Goal: Task Accomplishment & Management: Manage account settings

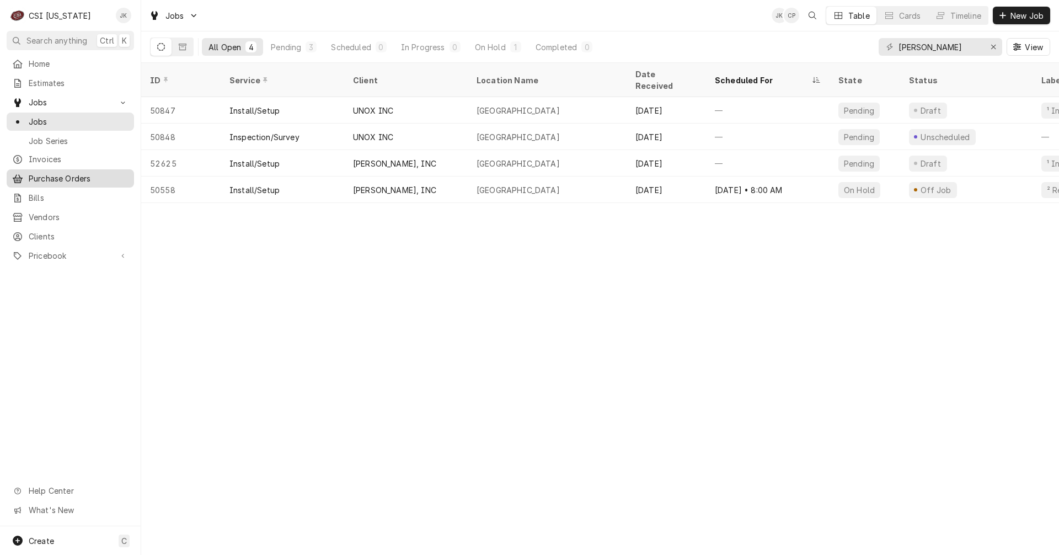
click at [44, 174] on span "Purchase Orders" at bounding box center [79, 179] width 100 height 12
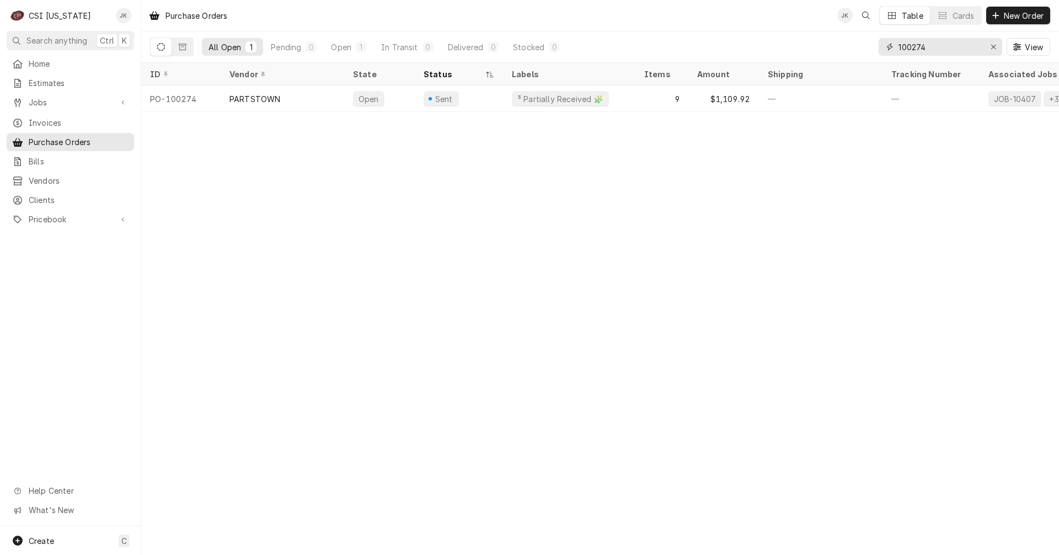
drag, startPoint x: 917, startPoint y: 45, endPoint x: 941, endPoint y: 45, distance: 24.3
click at [941, 45] on input "100274" at bounding box center [940, 47] width 83 height 18
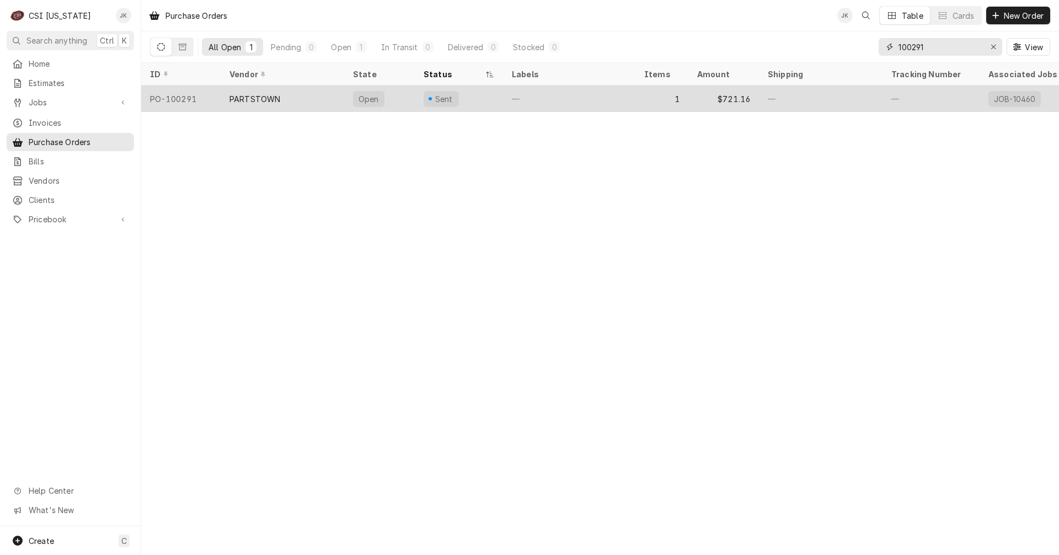
type input "100291"
click at [311, 98] on div "PARTSTOWN" at bounding box center [283, 99] width 124 height 26
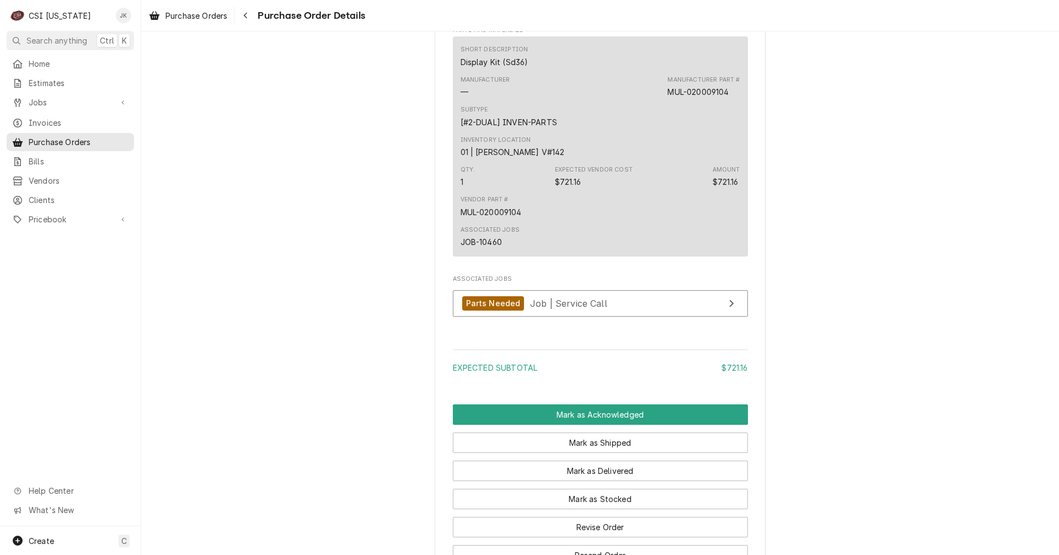
scroll to position [598, 0]
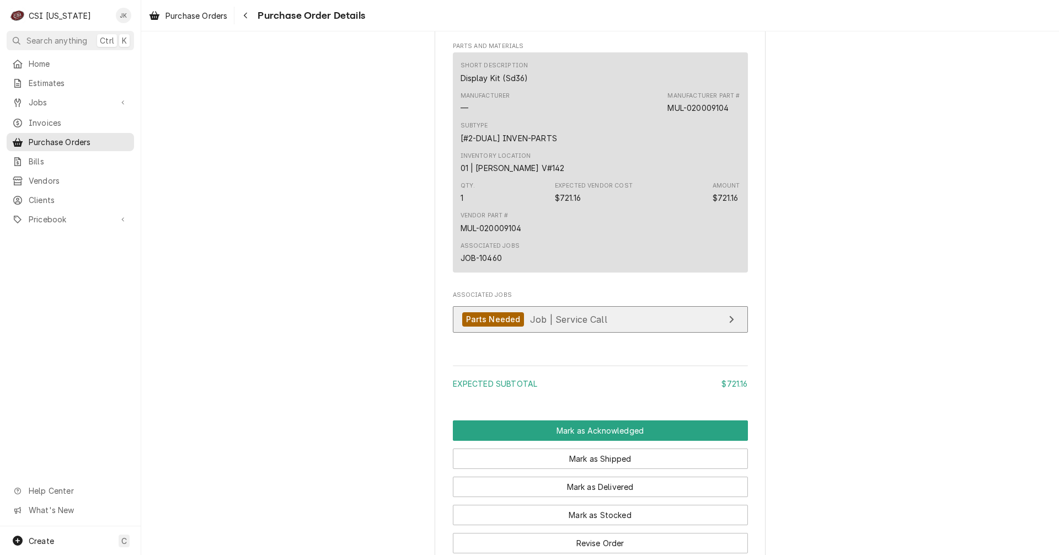
click at [601, 333] on link "Parts Needed Job | Service Call" at bounding box center [600, 319] width 295 height 27
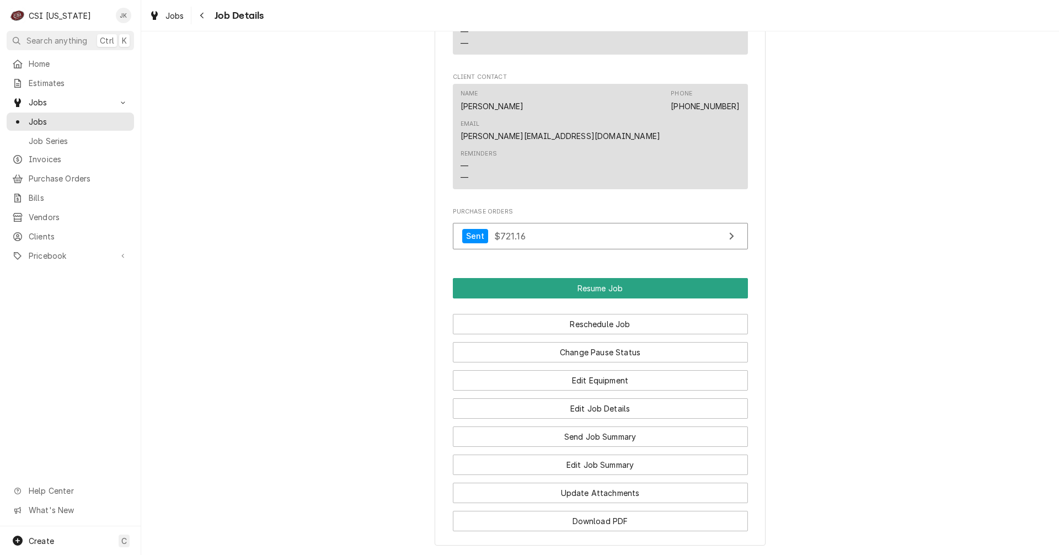
scroll to position [1324, 0]
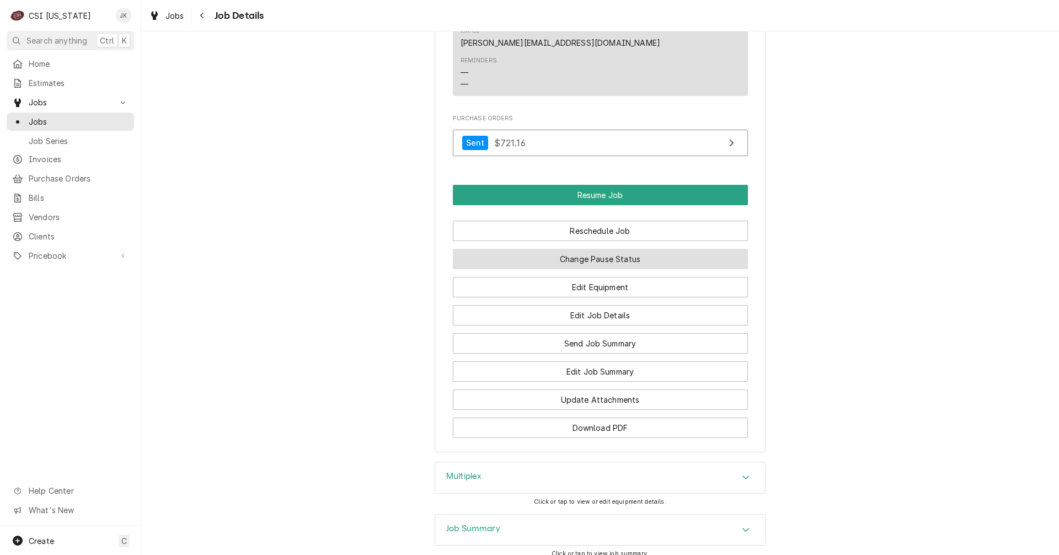
click at [584, 249] on button "Change Pause Status" at bounding box center [600, 259] width 295 height 20
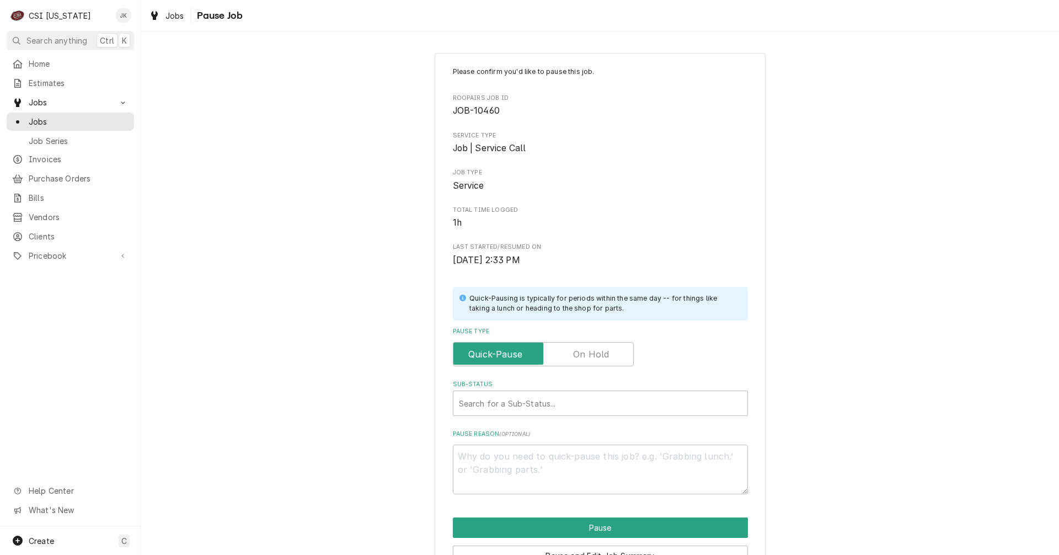
click at [573, 353] on label "Pause Type" at bounding box center [543, 354] width 181 height 24
click at [573, 353] on input "Pause Type" at bounding box center [543, 354] width 171 height 24
checkbox input "true"
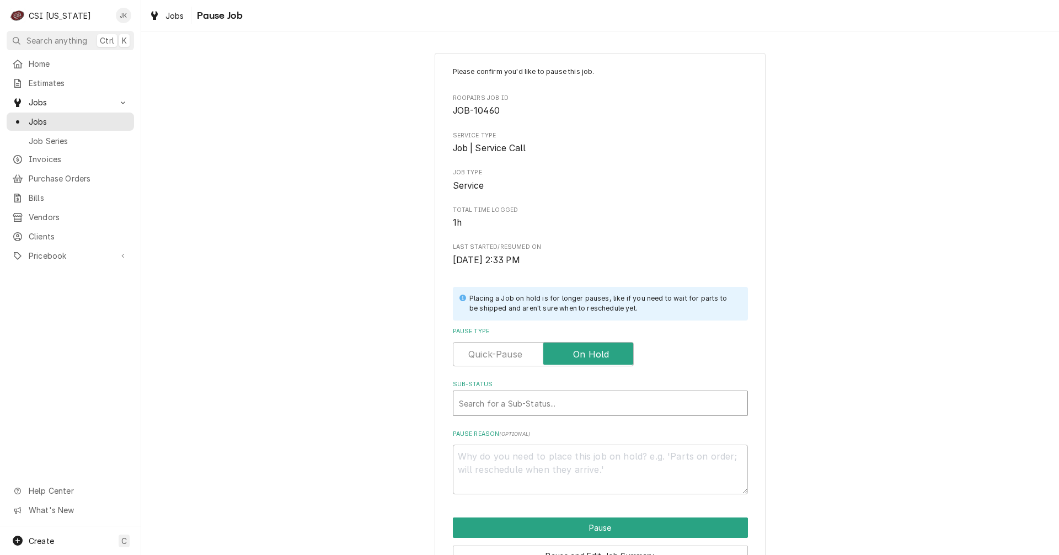
click at [550, 396] on div "Sub-Status" at bounding box center [600, 403] width 283 height 20
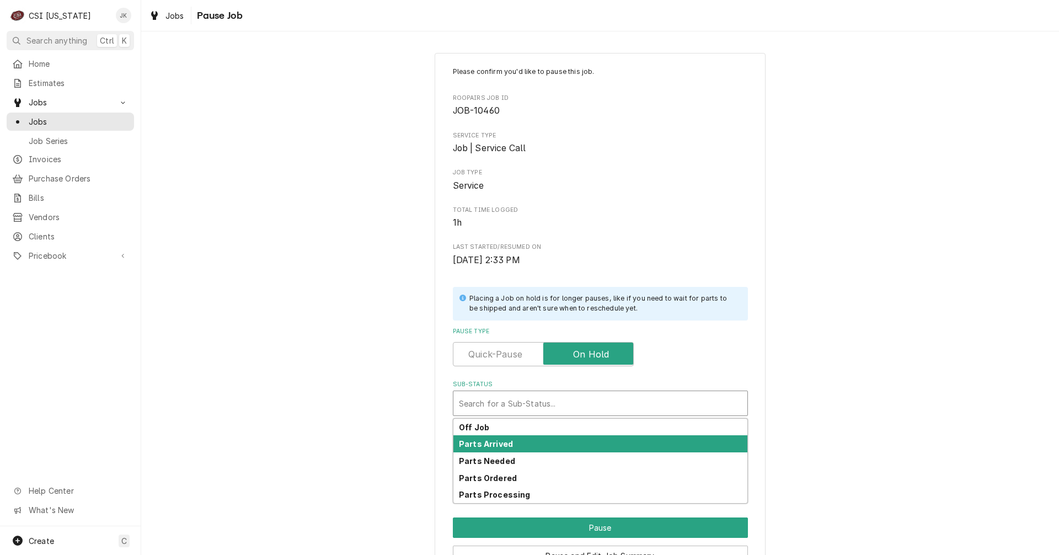
click at [516, 442] on div "Parts Arrived" at bounding box center [601, 443] width 294 height 17
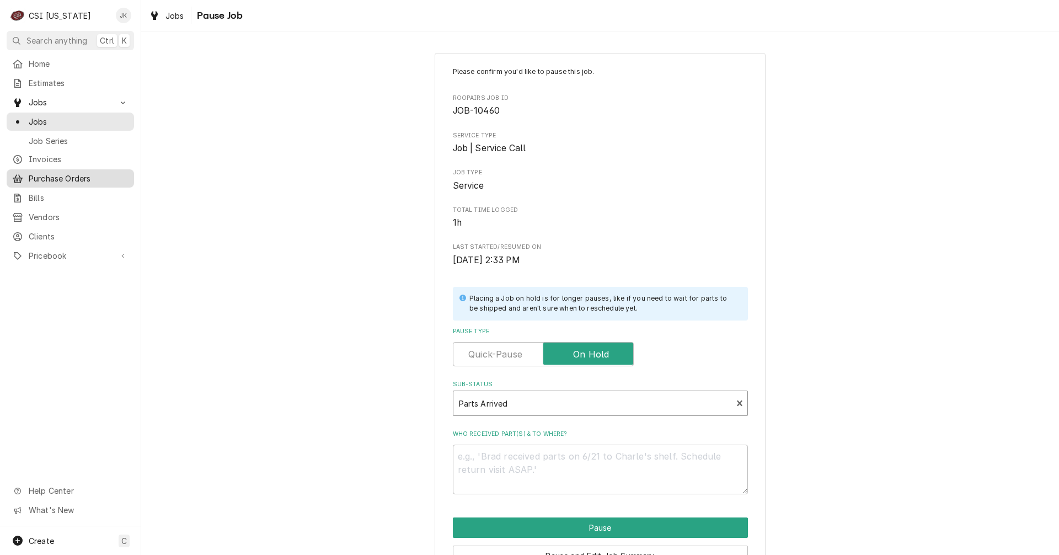
click at [55, 176] on span "Purchase Orders" at bounding box center [79, 179] width 100 height 12
click at [545, 467] on textarea "Who received part(s) & to where?" at bounding box center [600, 470] width 295 height 50
type textarea "x"
type textarea "P"
type textarea "x"
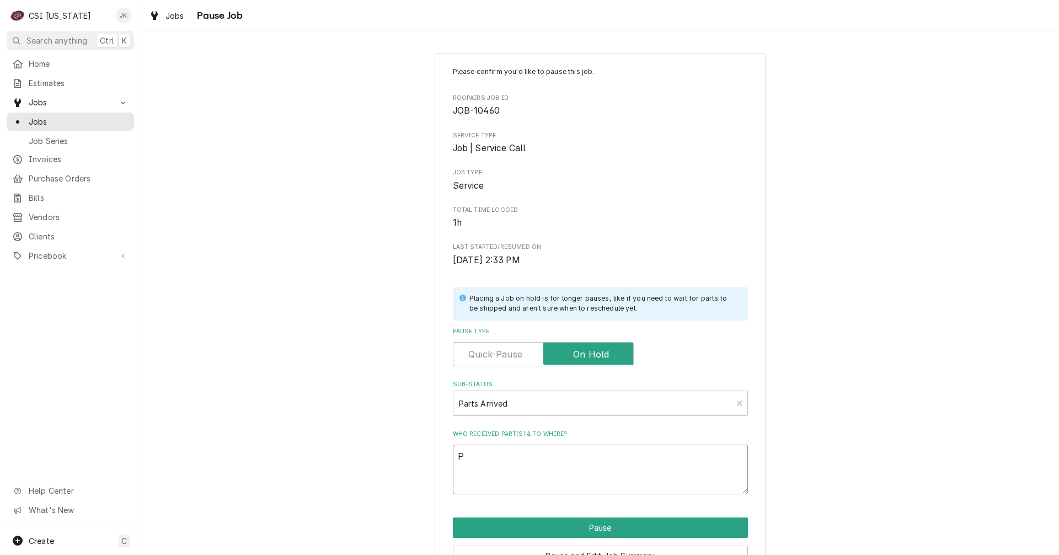
type textarea "Pa"
type textarea "x"
type textarea "Par"
type textarea "x"
type textarea "Part"
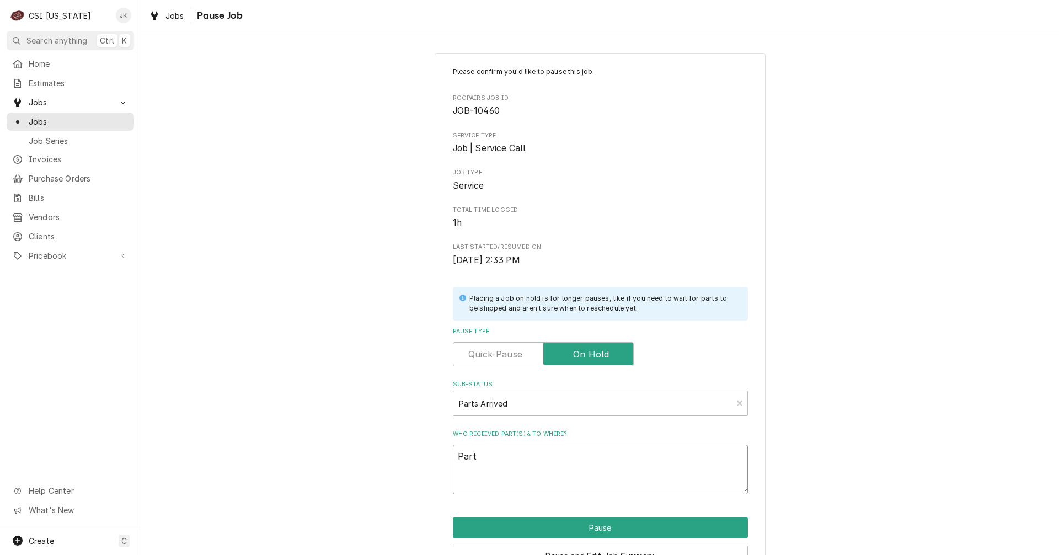
type textarea "x"
type textarea "Parts"
type textarea "x"
type textarea "Parts"
type textarea "x"
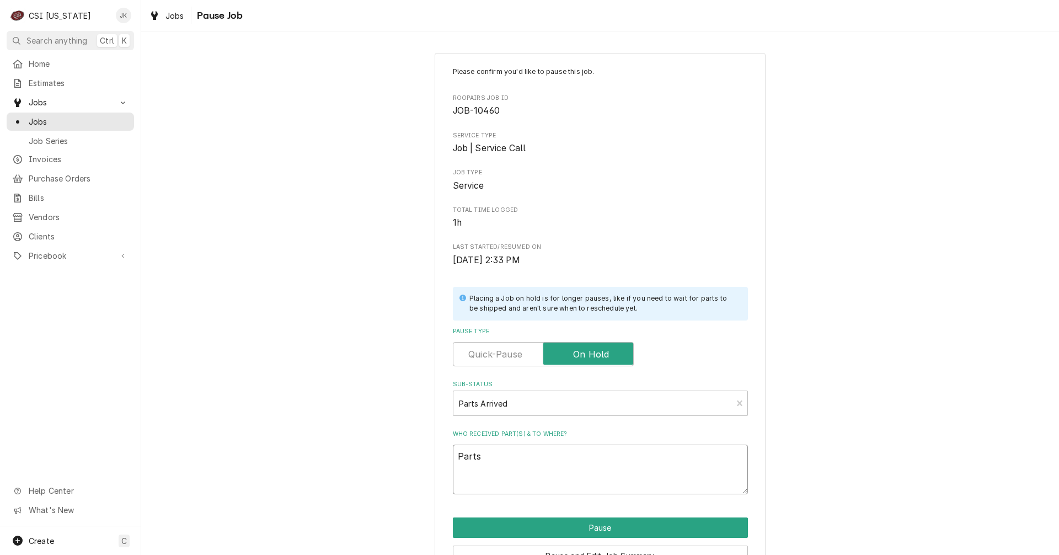
type textarea "Parts p"
type textarea "x"
type textarea "Parts pl"
type textarea "x"
type textarea "Parts pla"
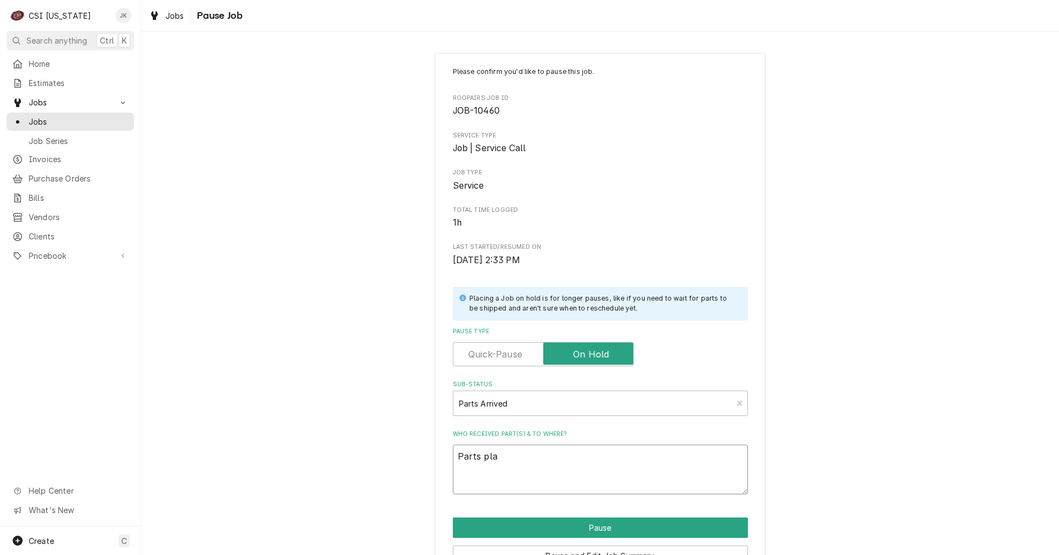
type textarea "x"
type textarea "Parts plac"
type textarea "x"
type textarea "Parts place"
type textarea "x"
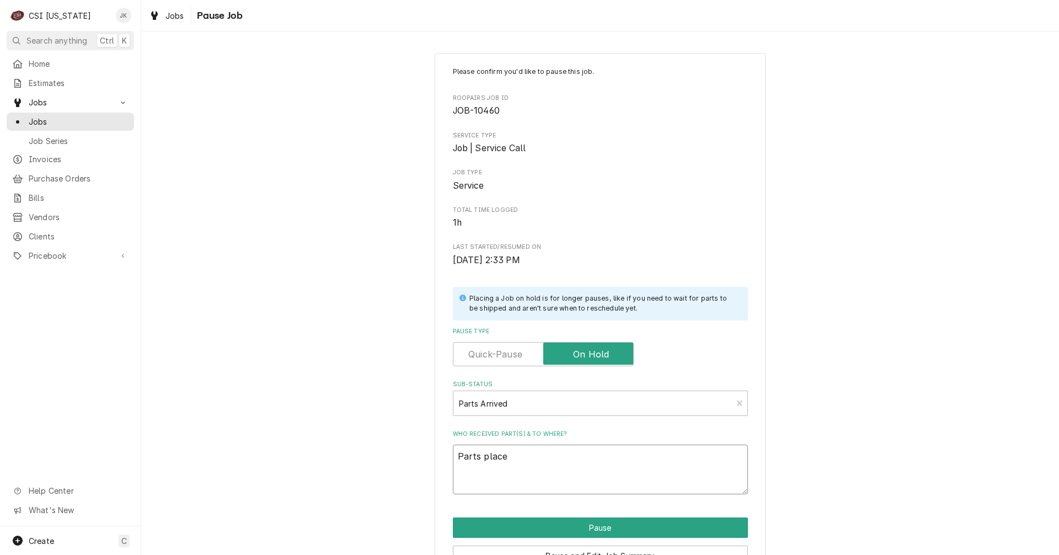
type textarea "Parts placed"
type textarea "x"
type textarea "Parts placed"
type textarea "x"
type textarea "Parts placed o"
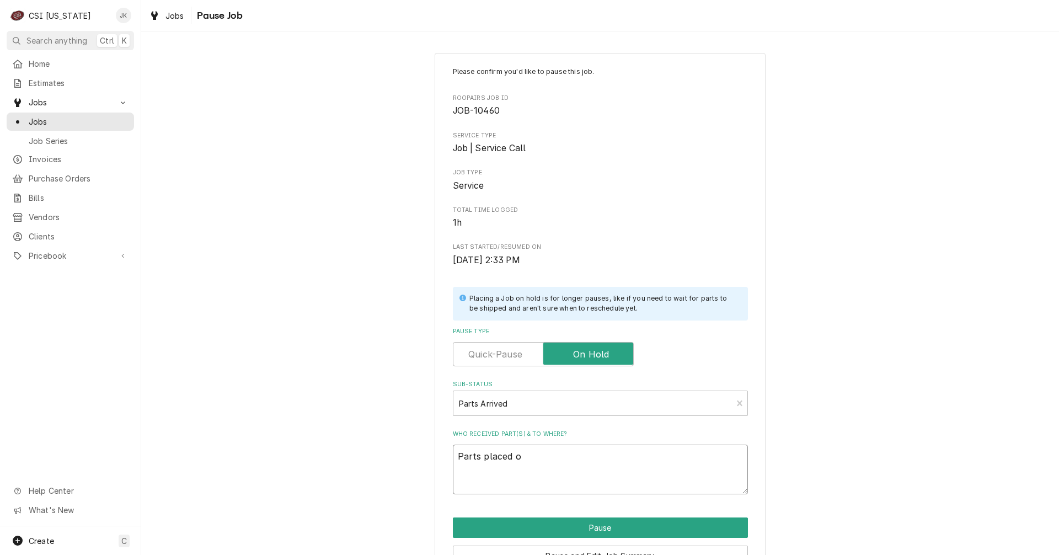
type textarea "x"
type textarea "Parts placed on"
type textarea "x"
type textarea "Parts placed on"
type textarea "x"
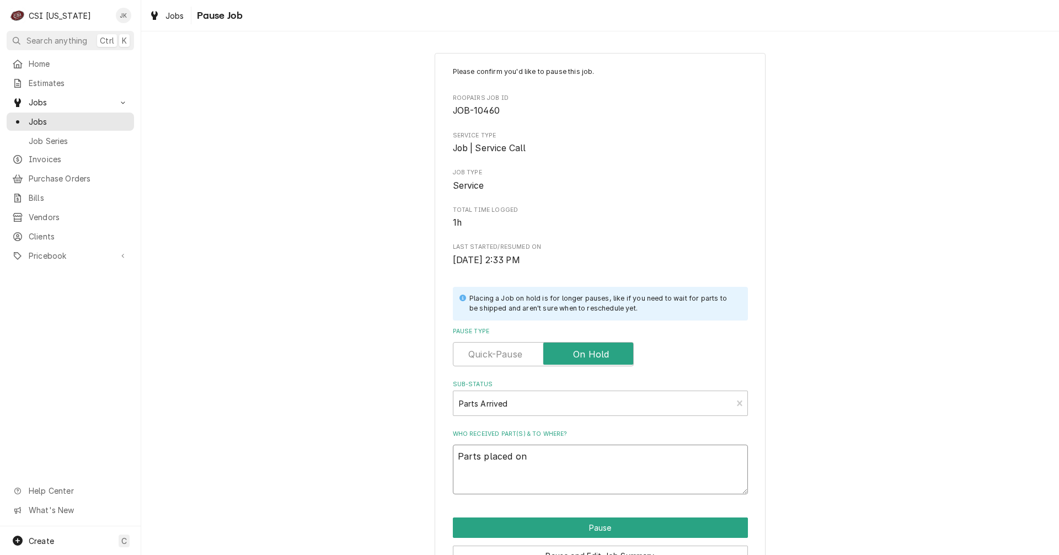
type textarea "Parts placed on B"
type textarea "x"
type textarea "Parts placed on Br"
type textarea "x"
type textarea "Parts placed on Bry"
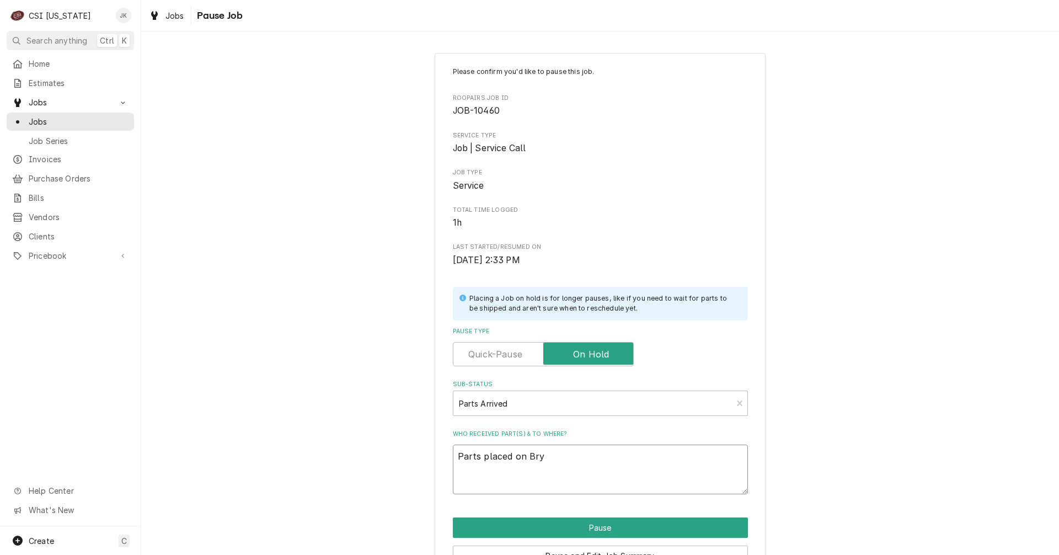
type textarea "x"
type textarea "Parts placed on Brya"
type textarea "x"
type textarea "Parts placed on Bryan"
type textarea "x"
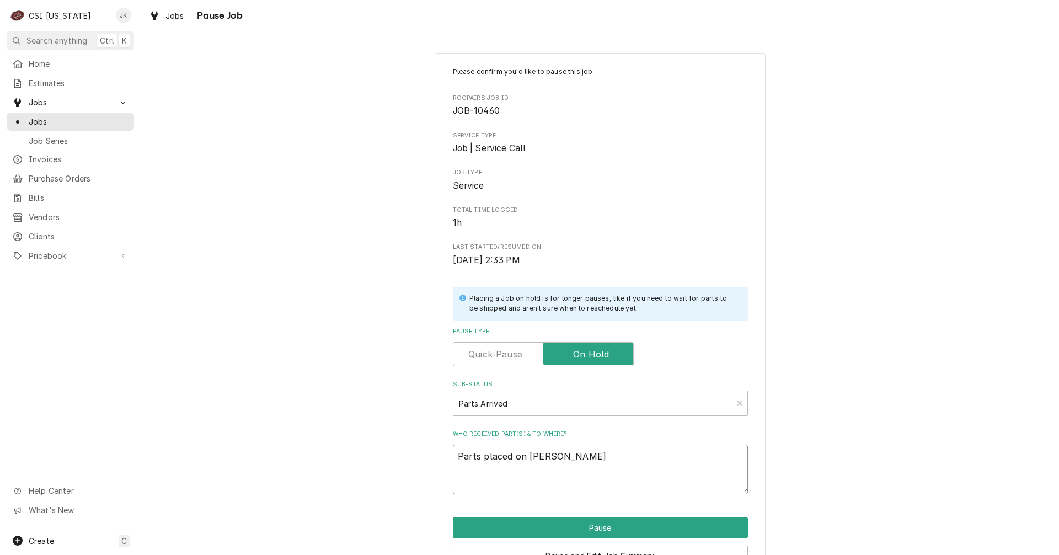
type textarea "Parts placed on Bryant"
type textarea "x"
type textarea "Parts placed on Bryant'"
type textarea "x"
type textarea "Parts placed on Bryant's"
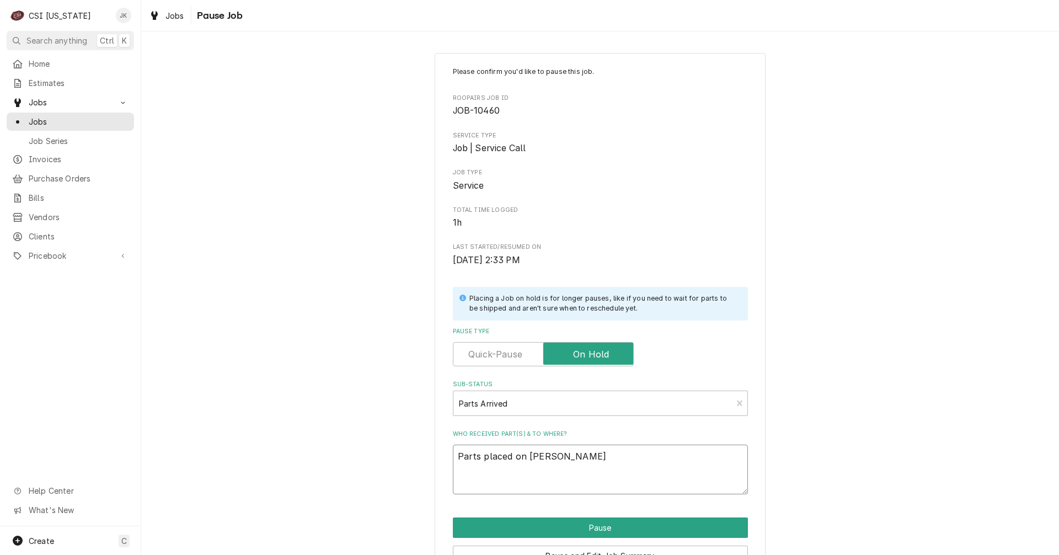
type textarea "x"
type textarea "Parts placed on Bryant's"
type textarea "x"
type textarea "Parts placed on Bryant's s"
type textarea "x"
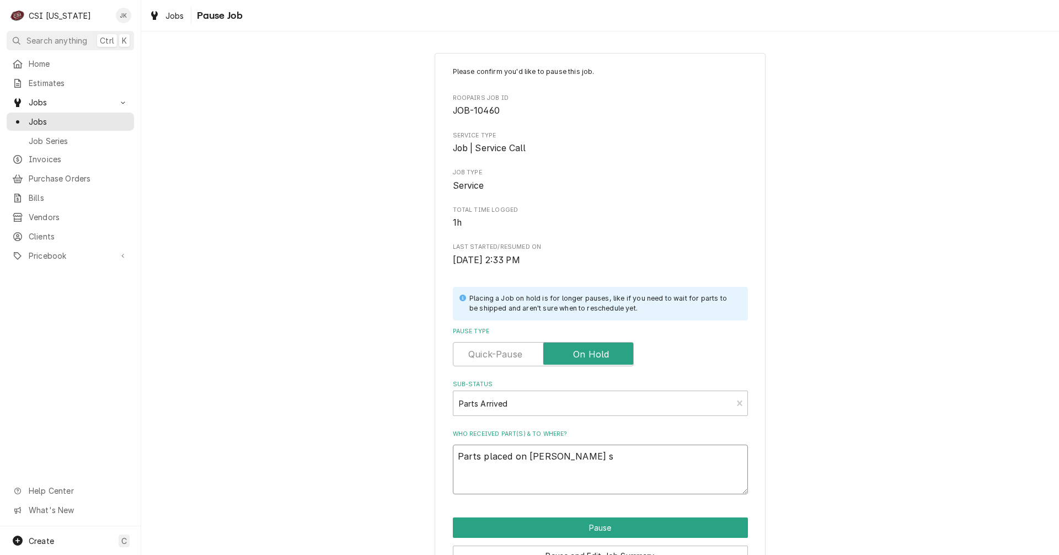
type textarea "Parts placed on Bryant's sh"
type textarea "x"
type textarea "Parts placed on Bryant's she"
type textarea "x"
type textarea "Parts placed on Bryant's shel"
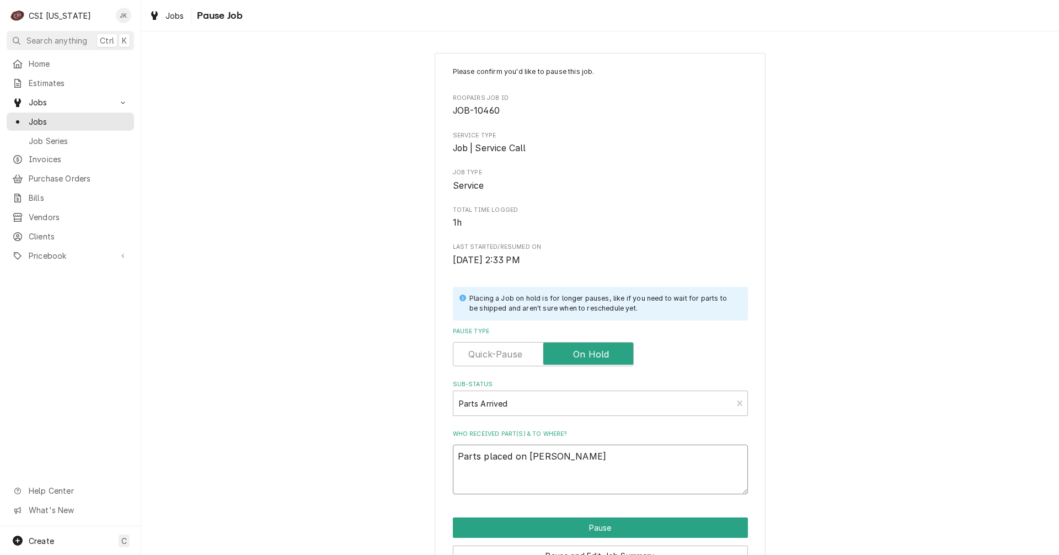
type textarea "x"
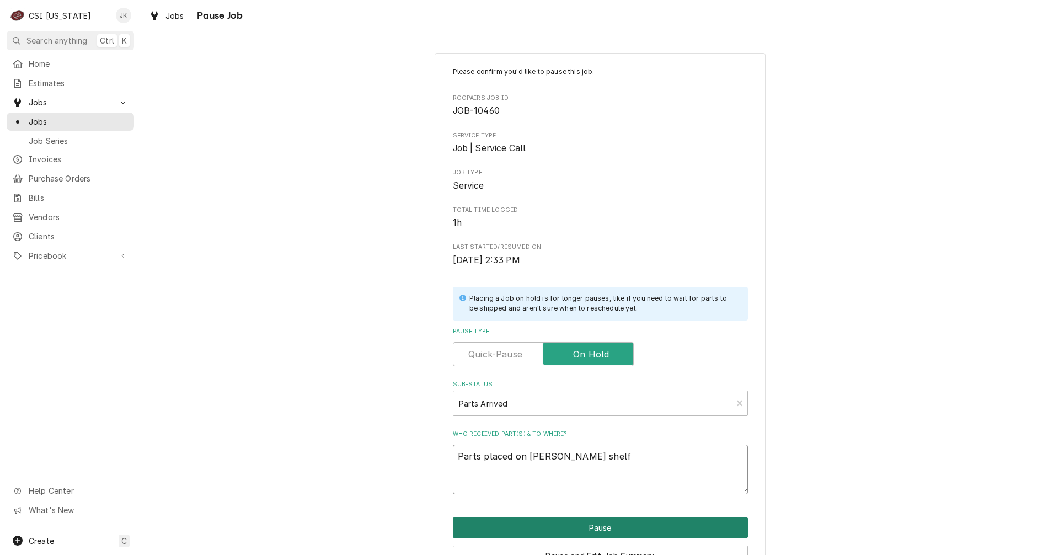
scroll to position [55, 0]
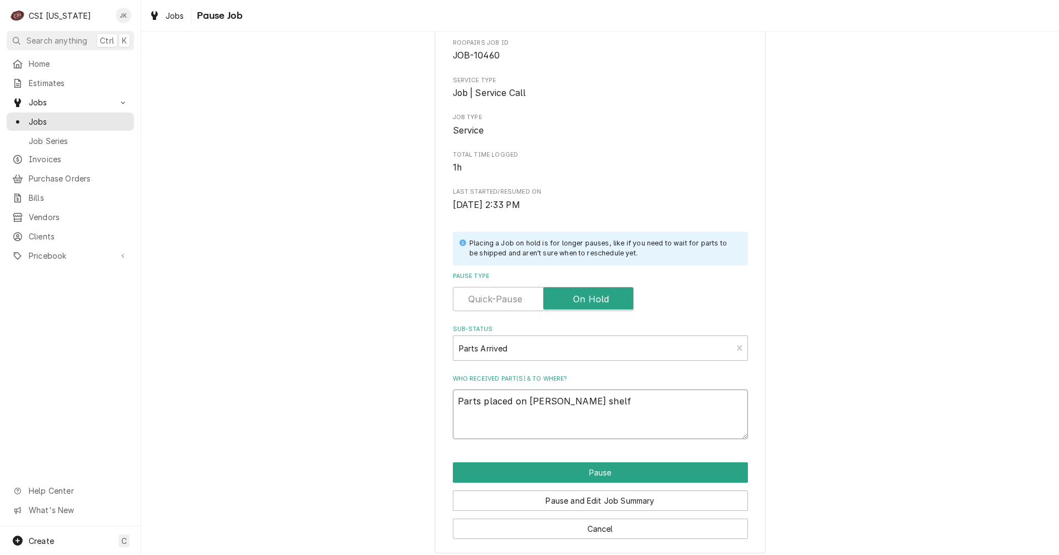
drag, startPoint x: 596, startPoint y: 401, endPoint x: 423, endPoint y: 403, distance: 173.3
click at [423, 403] on div "Please confirm you'd like to pause this job. Roopairs Job ID JOB-10460 Service …" at bounding box center [600, 275] width 918 height 575
type textarea "Parts placed on [PERSON_NAME] shelf"
click at [580, 502] on button "Pause and Edit Job Summary" at bounding box center [600, 501] width 295 height 20
type textarea "x"
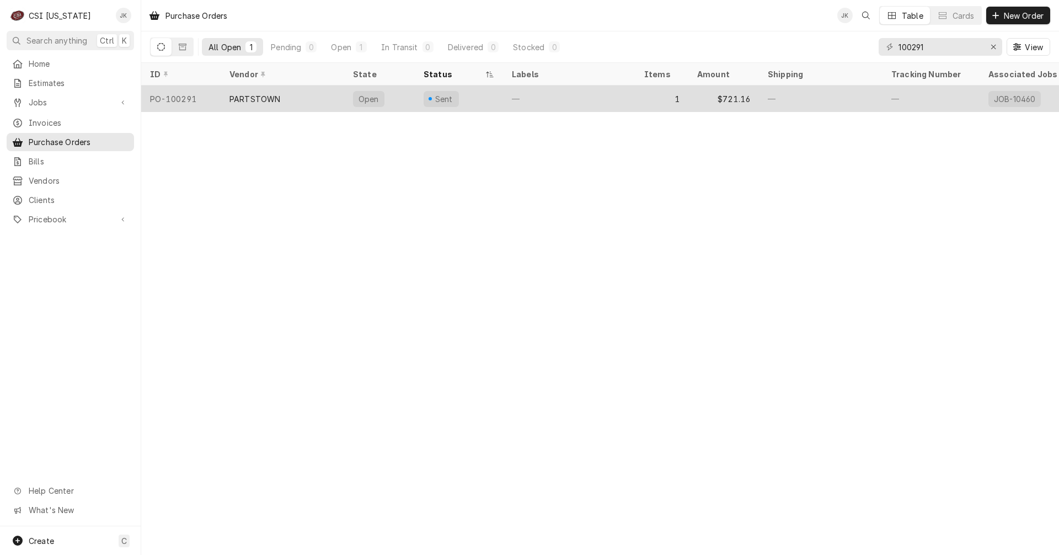
click at [532, 102] on div "—" at bounding box center [569, 99] width 132 height 26
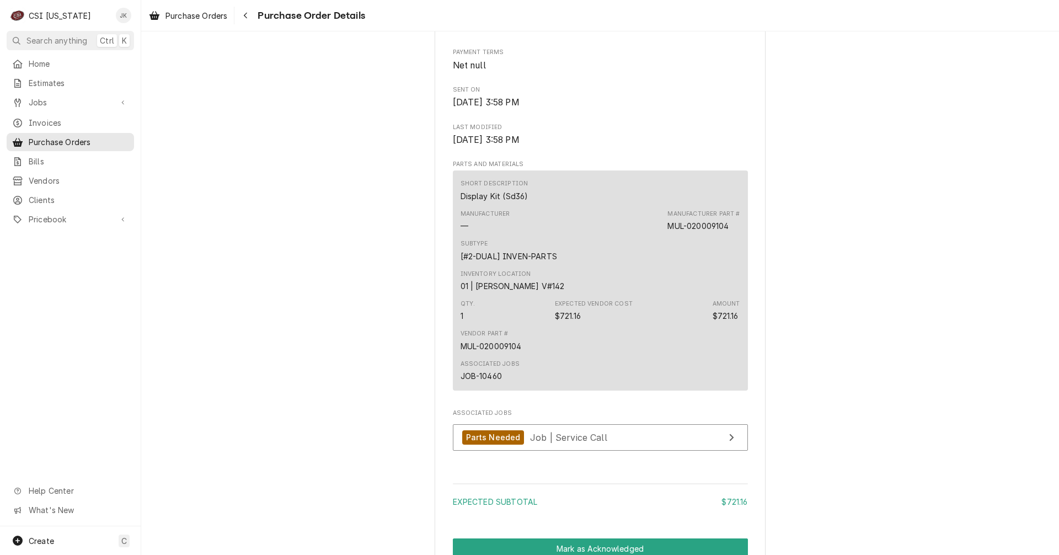
scroll to position [497, 0]
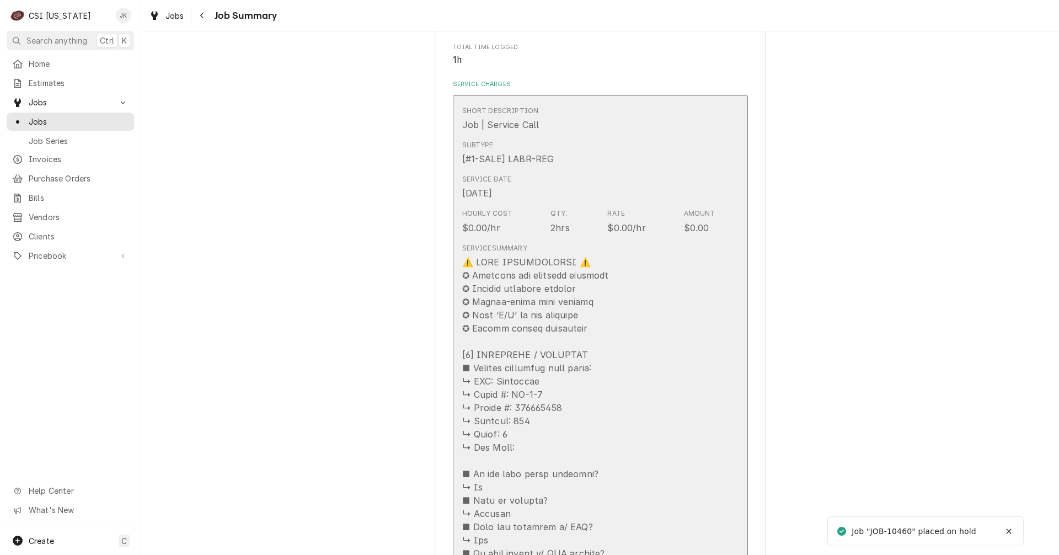
scroll to position [221, 0]
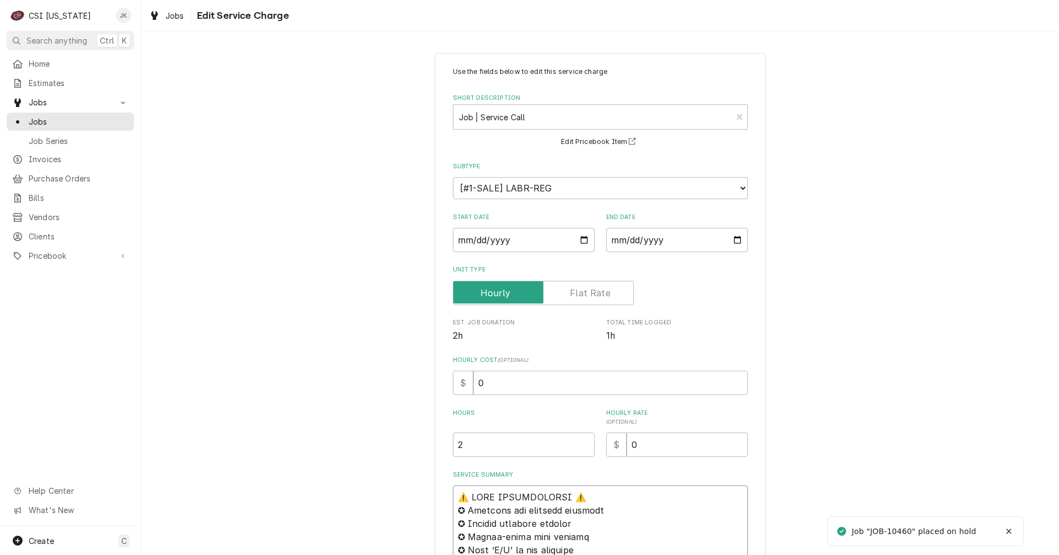
type textarea "x"
type textarea "⚠️ LORE IPSUMDOLORSI ⚠️ ✪ Ametcons adi elitsedd eiusmodt ✪ Incidid utlabore etd…"
type textarea "x"
paste textarea "Parts placed on [PERSON_NAME] shelf"
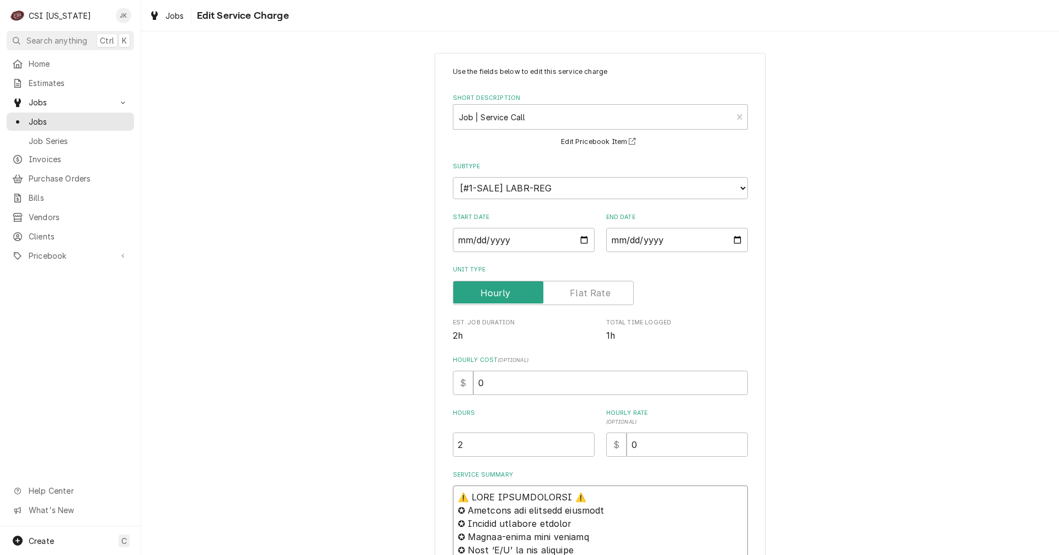
type textarea "Lorem ipsumd si Ametco'a elits ⚠️ DOEI TEMPORINCIDI ⚠️ ✪ Utlabore etd magnaali …"
type textarea "x"
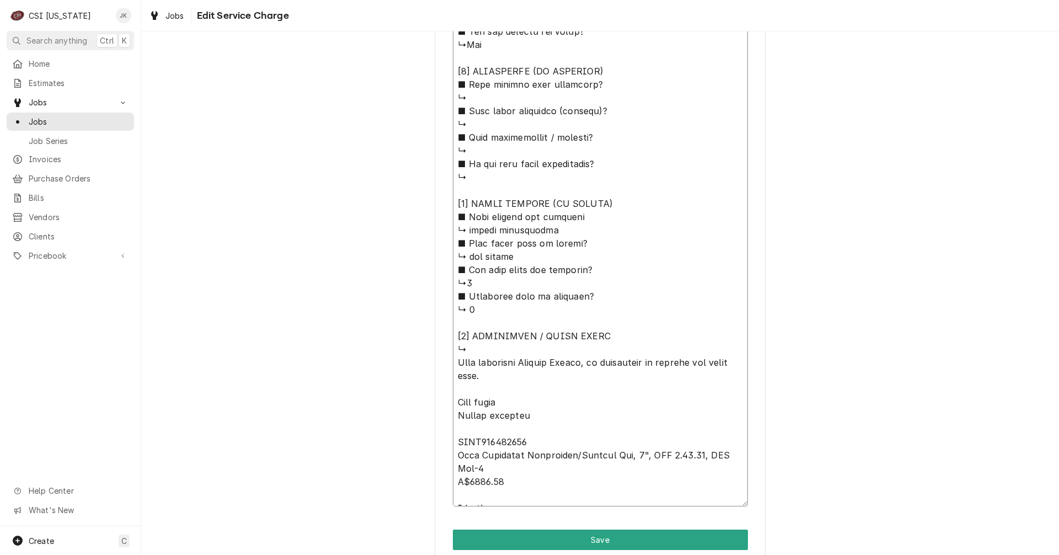
scroll to position [976, 0]
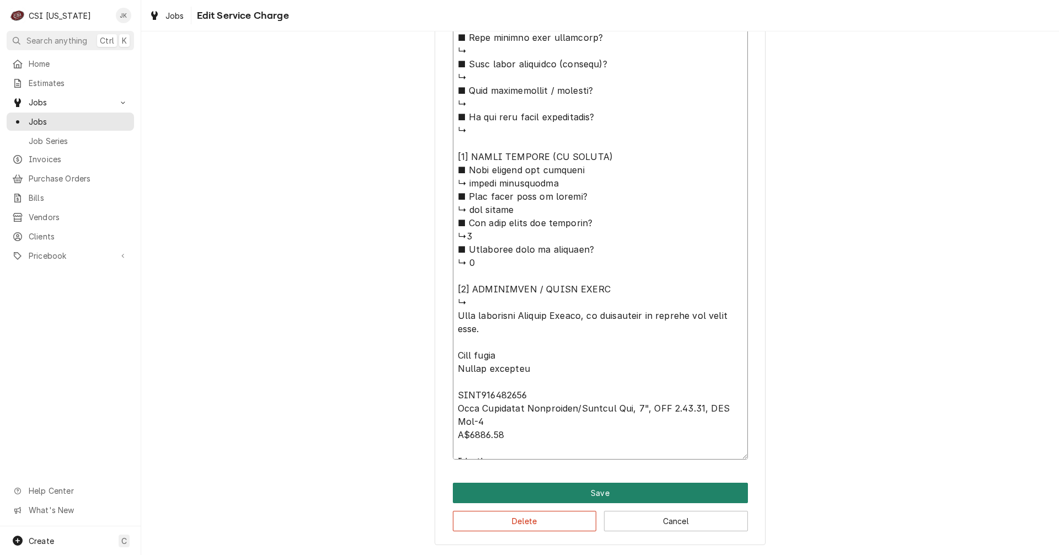
type textarea "Lorem ipsumd si Ametco'a elits ⚠️ DOEI TEMPORINCIDI ⚠️ ✪ Utlabore etd magnaali …"
click at [582, 492] on button "Save" at bounding box center [600, 493] width 295 height 20
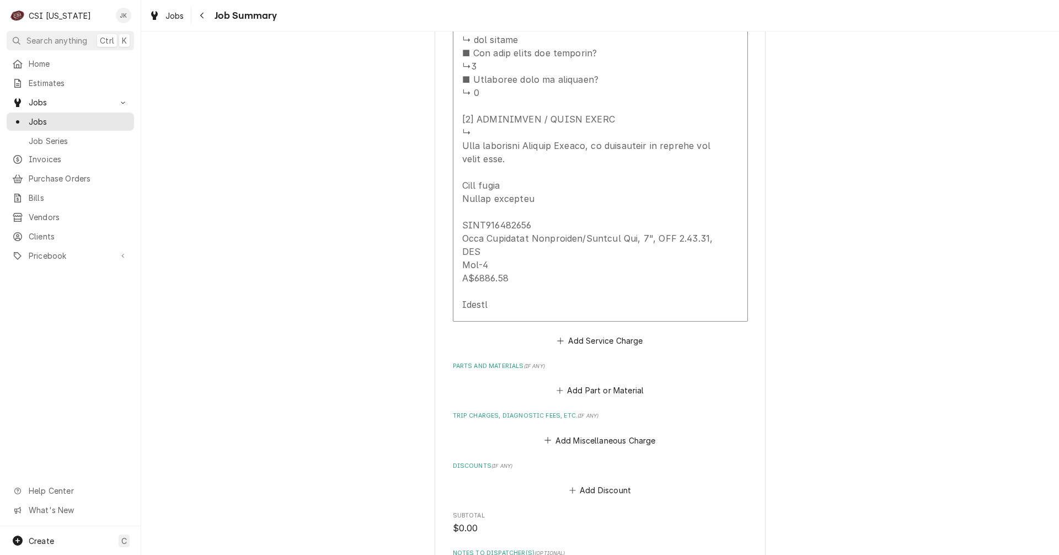
scroll to position [1379, 0]
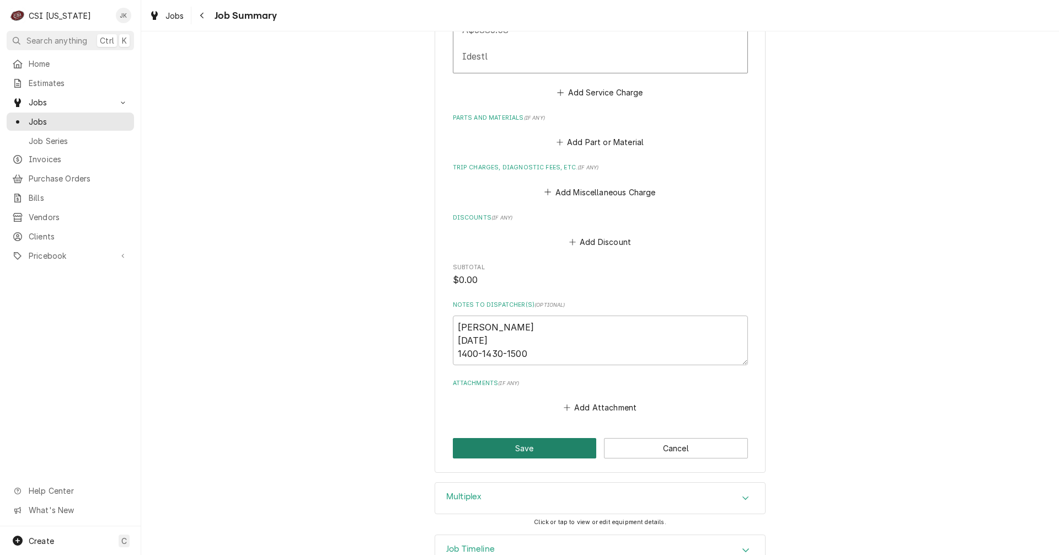
click at [536, 438] on button "Save" at bounding box center [525, 448] width 144 height 20
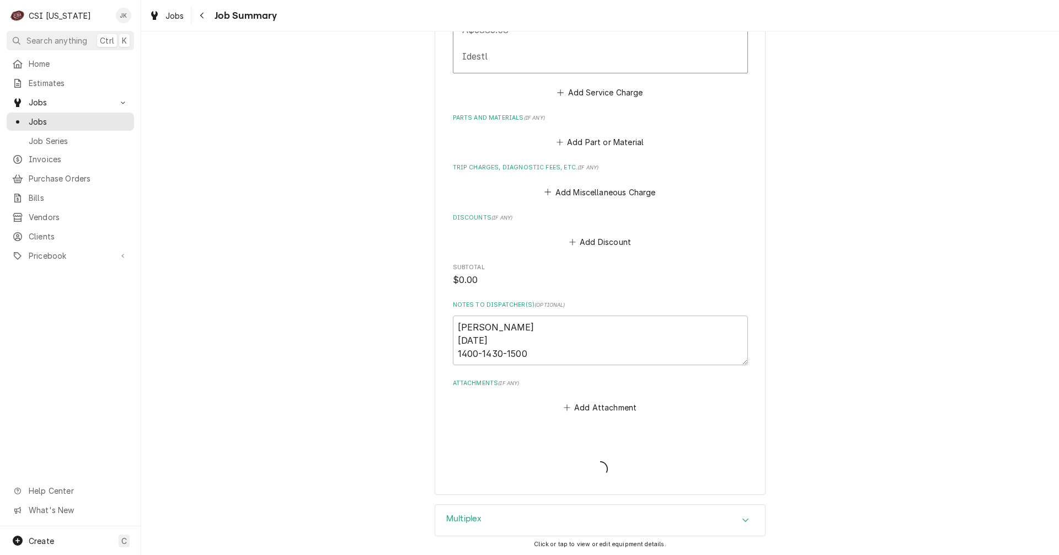
type textarea "x"
